Goal: Task Accomplishment & Management: Use online tool/utility

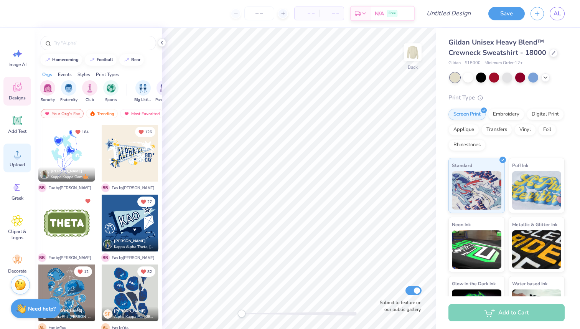
click at [18, 157] on circle at bounding box center [17, 156] width 5 height 5
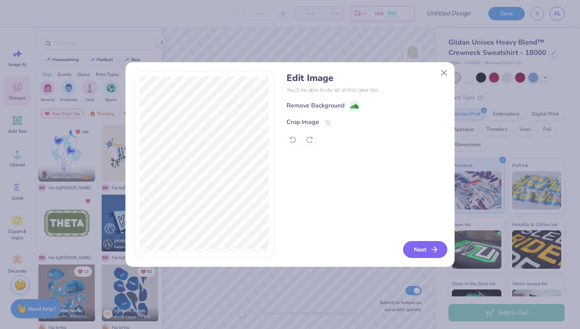
click at [439, 246] on button "Next" at bounding box center [425, 249] width 44 height 17
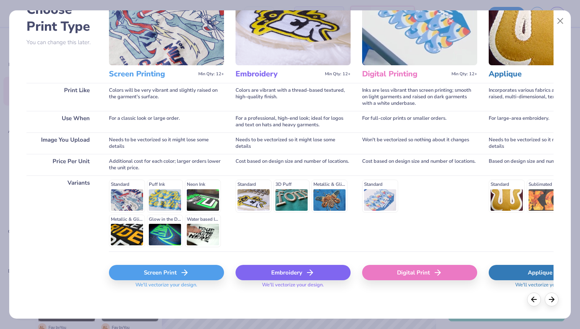
scroll to position [54, 0]
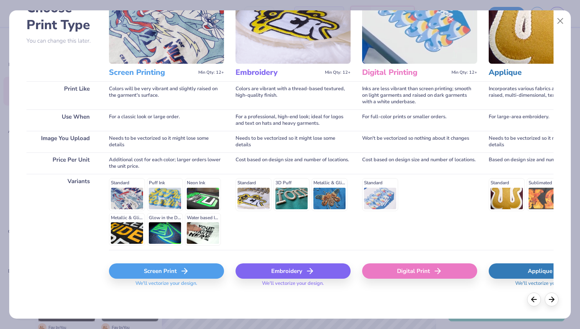
drag, startPoint x: 173, startPoint y: 273, endPoint x: 168, endPoint y: 164, distance: 109.0
click at [168, 164] on div "Screen Printing Min Qty: 12+ Most Popular Colors will be very vibrant and sligh…" at bounding box center [166, 138] width 115 height 316
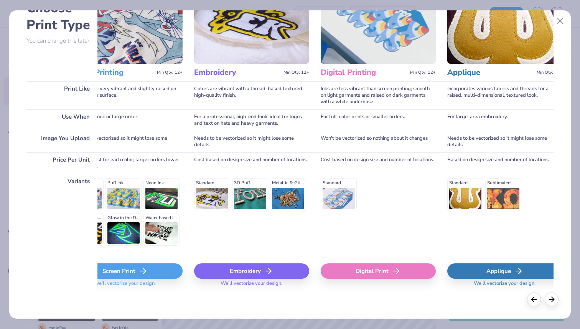
scroll to position [0, 46]
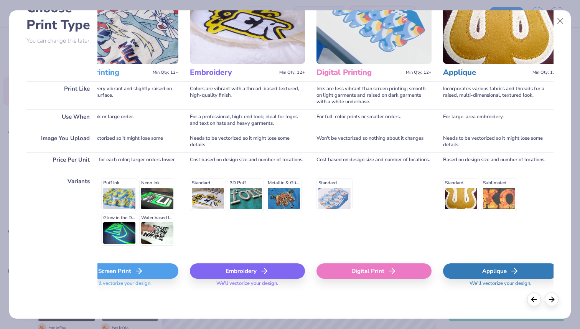
click at [398, 270] on div "Digital Print" at bounding box center [373, 270] width 115 height 15
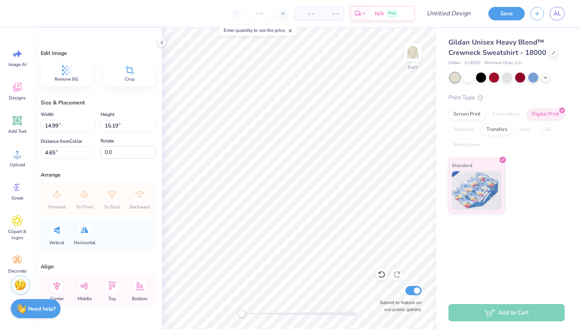
type input "4.91"
type input "4.97"
type input "4.66"
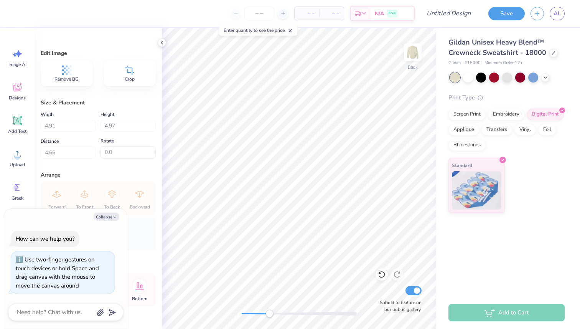
drag, startPoint x: 243, startPoint y: 314, endPoint x: 271, endPoint y: 314, distance: 27.6
click at [271, 314] on div "Accessibility label" at bounding box center [269, 313] width 8 height 8
click at [191, 302] on div "Back Submit to feature on our public gallery." at bounding box center [299, 178] width 274 height 301
click at [515, 106] on div "Print Type Screen Print Embroidery Digital Print Applique Transfers Vinyl Foil …" at bounding box center [506, 153] width 116 height 120
click at [508, 109] on div "Embroidery" at bounding box center [506, 113] width 36 height 12
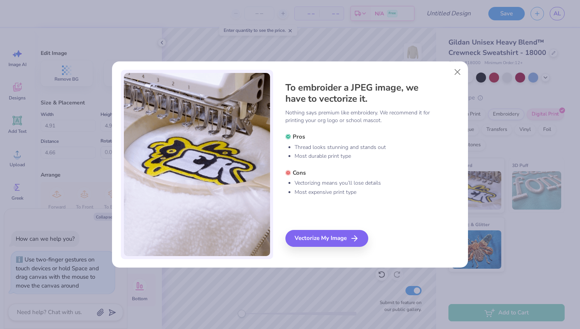
drag, startPoint x: 329, startPoint y: 232, endPoint x: 345, endPoint y: 219, distance: 20.6
click at [345, 206] on div "To embroider a JPEG image, we have to vectorize it. Nothing says premium like e…" at bounding box center [372, 164] width 174 height 189
click at [456, 74] on button "Close" at bounding box center [457, 71] width 15 height 15
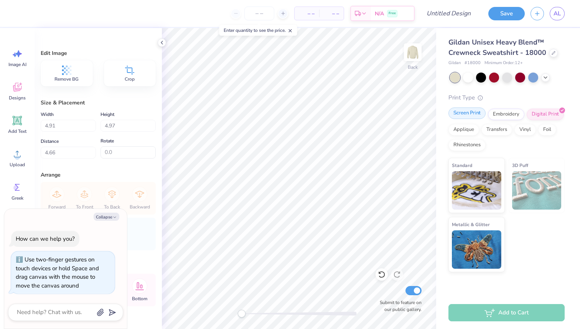
click at [470, 115] on div "Screen Print" at bounding box center [466, 113] width 37 height 12
type textarea "x"
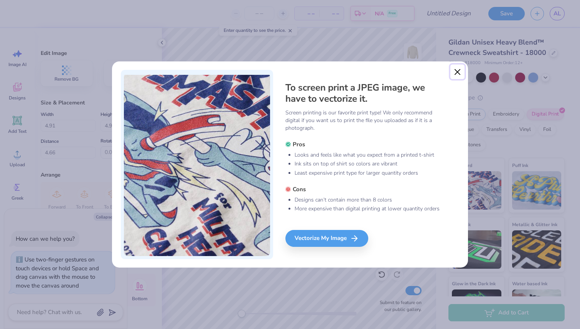
click at [455, 71] on button "Close" at bounding box center [457, 71] width 15 height 15
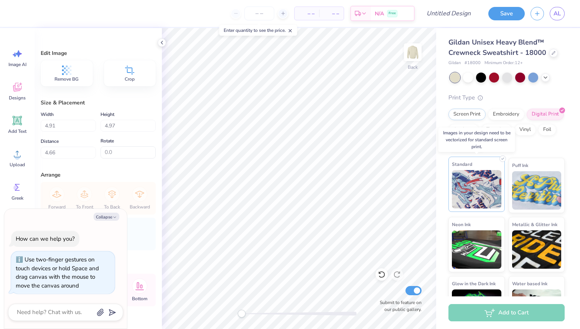
scroll to position [9, 0]
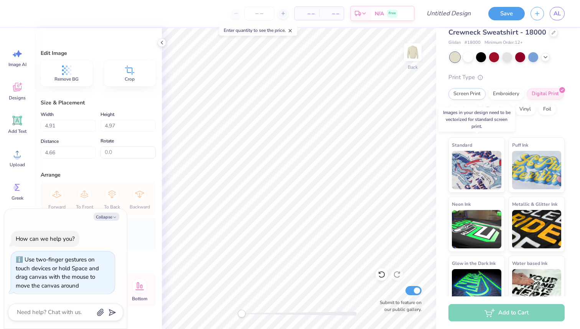
scroll to position [35, 0]
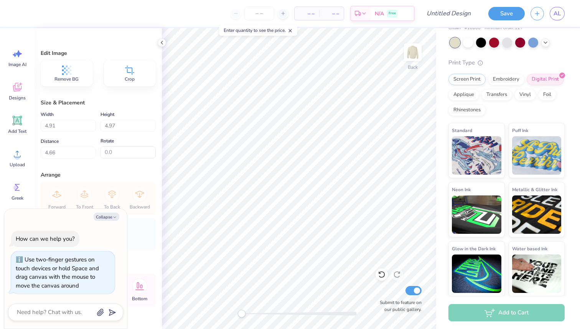
click at [534, 110] on div "Screen Print Embroidery Digital Print Applique Transfers Vinyl Foil Rhinestones" at bounding box center [506, 95] width 116 height 42
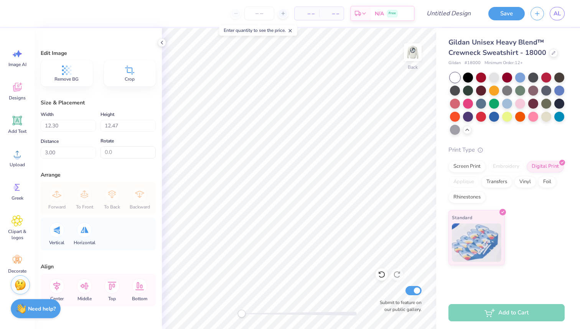
click at [291, 30] on line at bounding box center [290, 31] width 3 height 3
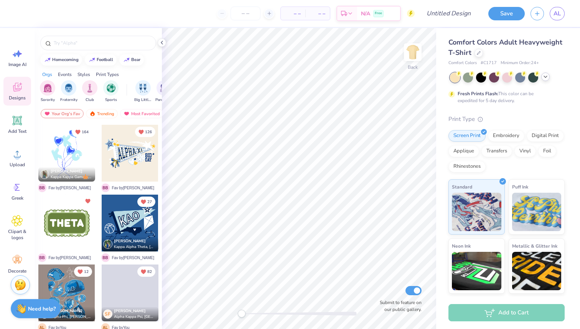
click at [544, 76] on icon at bounding box center [545, 77] width 6 height 6
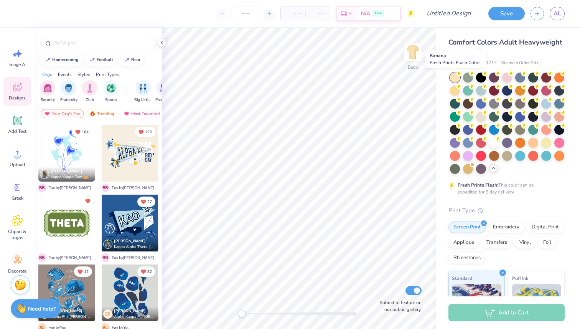
click at [455, 74] on div at bounding box center [455, 77] width 10 height 10
click at [482, 114] on icon at bounding box center [484, 111] width 5 height 5
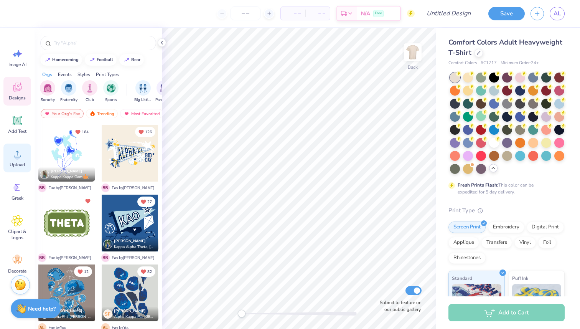
click at [10, 154] on div "Upload" at bounding box center [17, 157] width 28 height 29
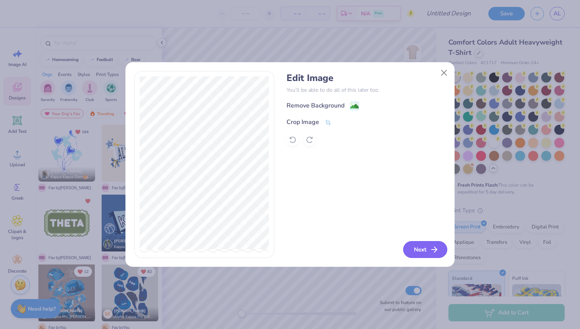
click at [426, 250] on button "Next" at bounding box center [425, 249] width 44 height 17
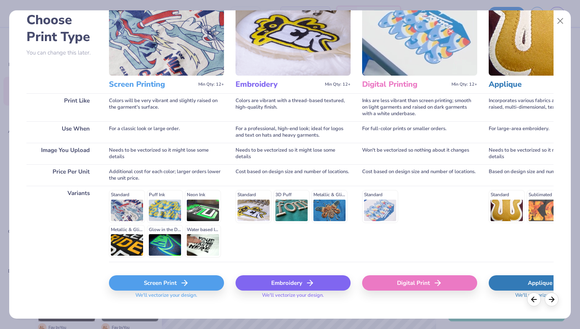
scroll to position [54, 0]
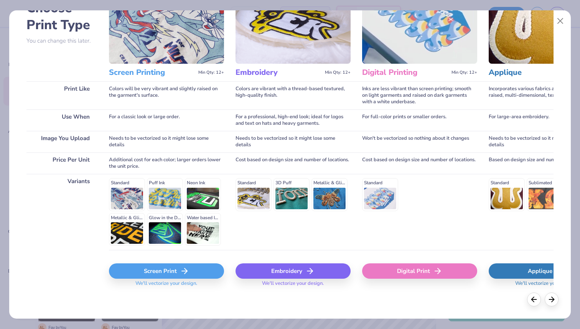
click at [383, 273] on div "Digital Print" at bounding box center [419, 270] width 115 height 15
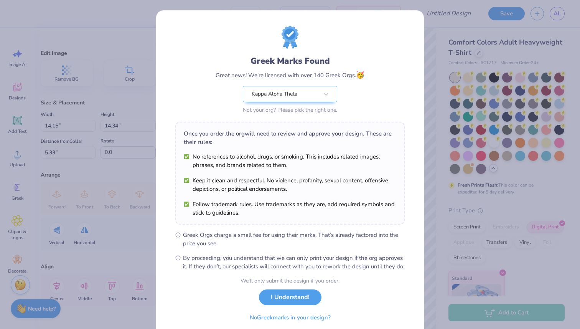
click at [269, 185] on body "– – Per Item – – Total Est. Delivery N/A Free Design Title Save AL Image AI Des…" at bounding box center [290, 164] width 580 height 329
type input "5.48"
type input "5.55"
type input "5.34"
click at [302, 323] on button "No Greek marks in your design?" at bounding box center [290, 315] width 94 height 16
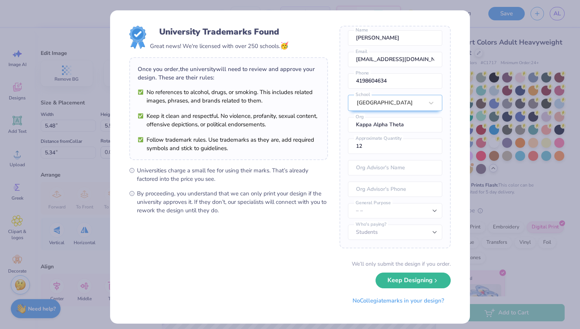
scroll to position [34, 0]
click at [393, 301] on button "No Collegiate marks in your design?" at bounding box center [398, 299] width 105 height 16
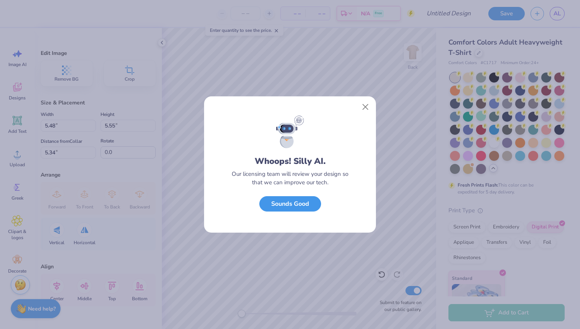
click at [294, 206] on button "Sounds Good" at bounding box center [290, 204] width 62 height 16
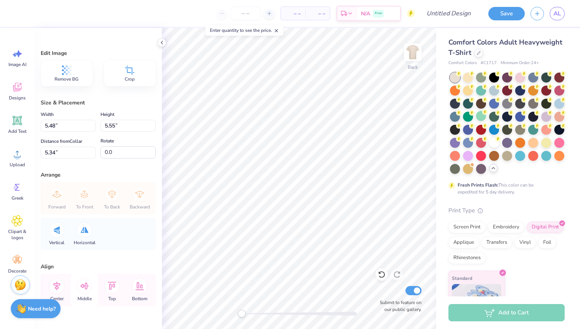
click at [84, 283] on icon at bounding box center [84, 285] width 15 height 15
click at [56, 286] on icon at bounding box center [56, 285] width 15 height 15
type input "9.18"
type input "9.30"
type input "5.97"
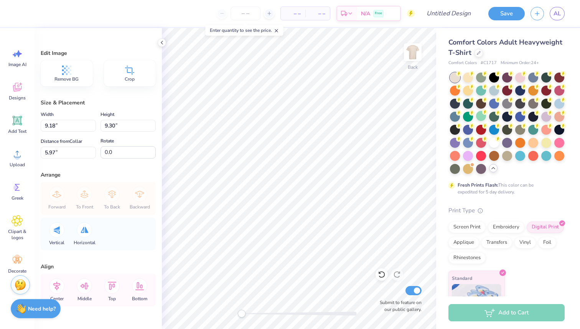
type input "4.60"
type input "4.66"
type input "3.01"
click at [63, 126] on input "4.60" at bounding box center [68, 126] width 55 height 12
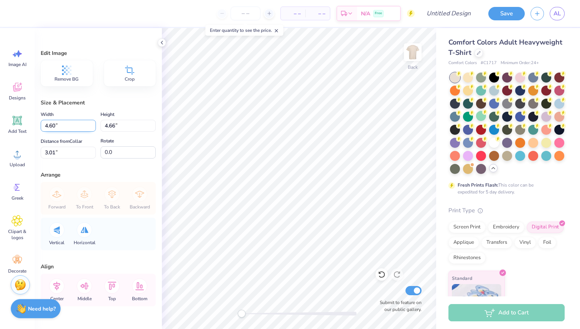
click at [63, 126] on input "4.60" at bounding box center [68, 126] width 55 height 12
click at [44, 126] on input "4.60" at bounding box center [68, 126] width 55 height 12
type input "5.00"
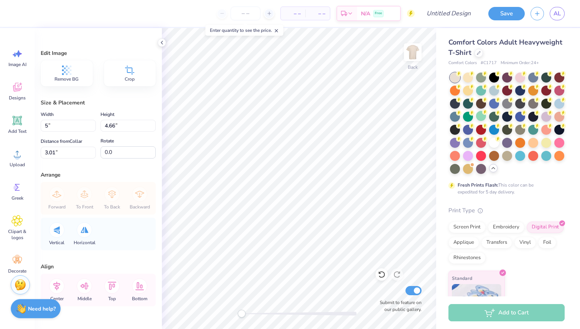
type input "5.07"
type input "2.81"
click at [136, 115] on div "Height 5.07 5.07 "" at bounding box center [127, 121] width 55 height 22
